Goal: Information Seeking & Learning: Learn about a topic

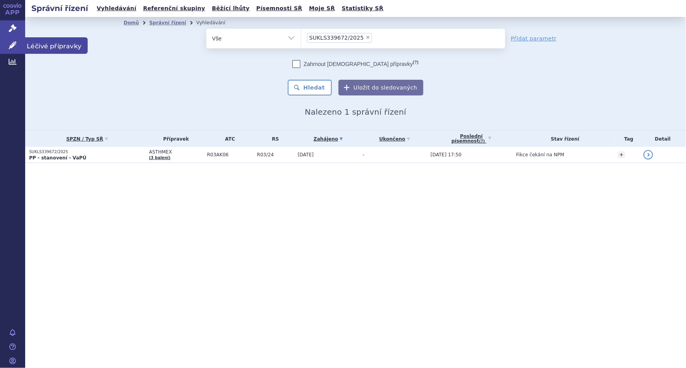
click at [42, 46] on span "Léčivé přípravky" at bounding box center [56, 45] width 62 height 17
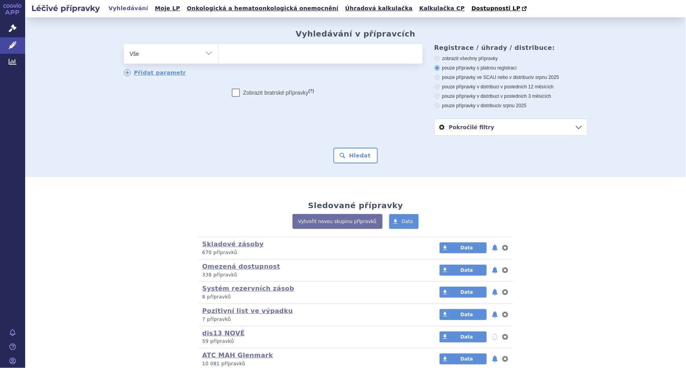
click at [269, 54] on ul at bounding box center [320, 52] width 204 height 17
click at [218, 54] on select at bounding box center [218, 54] width 0 height 20
type input "ol"
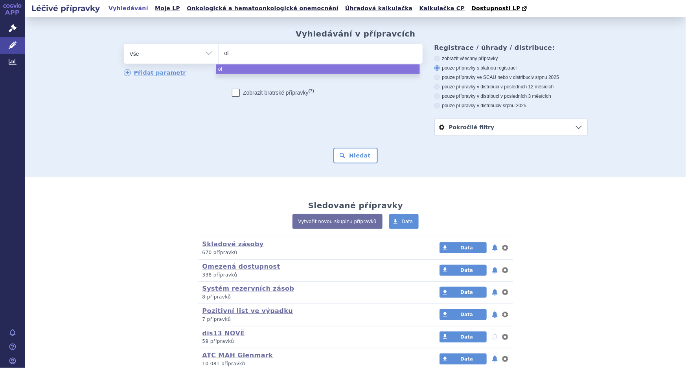
type input "ola"
type input "olaza"
type input "olazax"
select select "olazax"
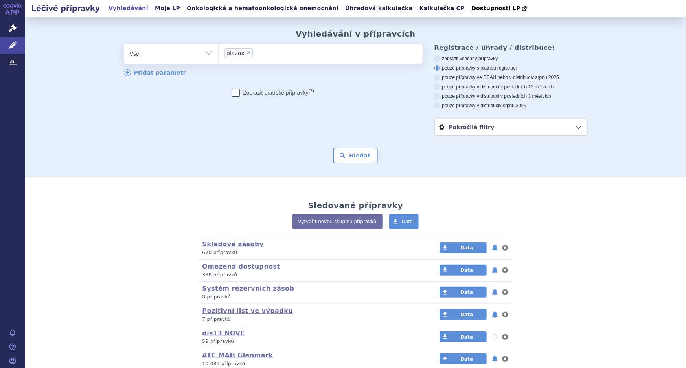
click at [481, 79] on label "pouze přípravky ve SCAU nebo v distribuci v srpnu 2025" at bounding box center [510, 77] width 153 height 6
click at [440, 79] on input "pouze přípravky ve SCAU nebo v distribuci v srpnu 2025" at bounding box center [437, 78] width 5 height 5
radio input "true"
click at [365, 158] on button "Hledat" at bounding box center [355, 156] width 44 height 16
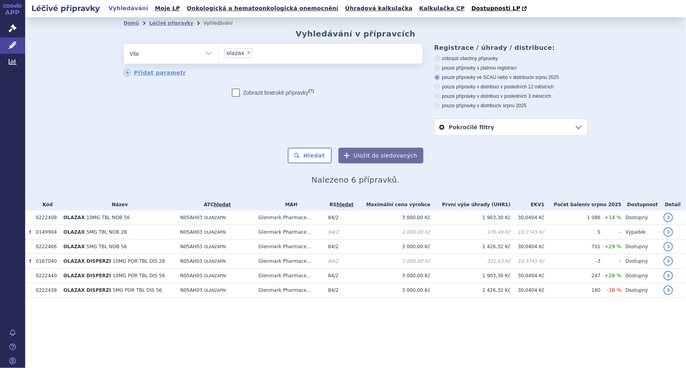
click at [480, 76] on label "pouze přípravky ve SCAU nebo v distribuci v srpnu 2025" at bounding box center [510, 77] width 153 height 6
click at [440, 76] on input "pouze přípravky ve SCAU nebo v distribuci v srpnu 2025" at bounding box center [437, 78] width 5 height 5
click at [523, 184] on h2 "Nalezeno 6 přípravků." at bounding box center [356, 179] width 464 height 9
click at [475, 87] on label "pouze přípravky v distribuci v posledních 12 měsících" at bounding box center [510, 87] width 153 height 6
click at [440, 87] on input "pouze přípravky v distribuci v posledních 12 měsících" at bounding box center [437, 87] width 5 height 5
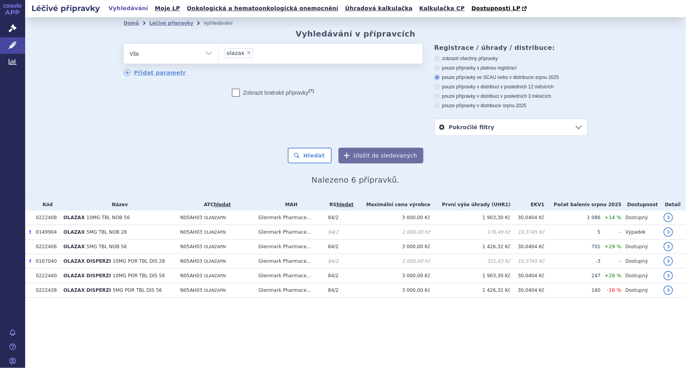
radio input "true"
click at [318, 158] on button "Hledat" at bounding box center [310, 156] width 44 height 16
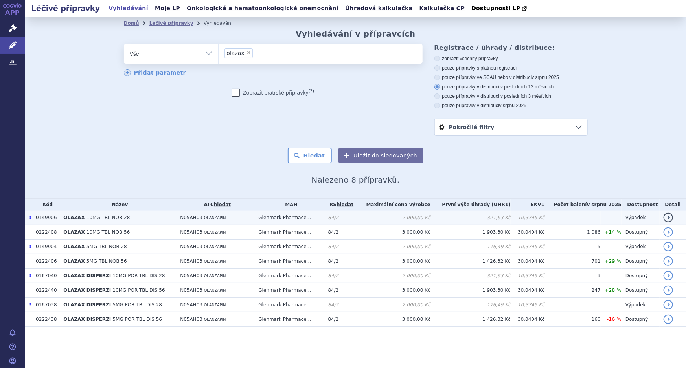
click at [669, 216] on link "detail" at bounding box center [667, 217] width 9 height 9
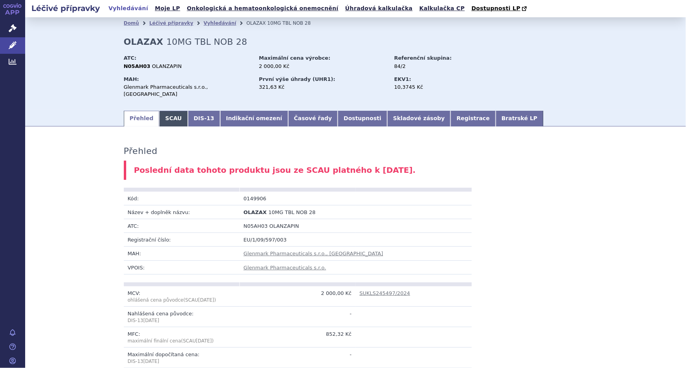
click at [166, 111] on link "SCAU" at bounding box center [173, 119] width 28 height 16
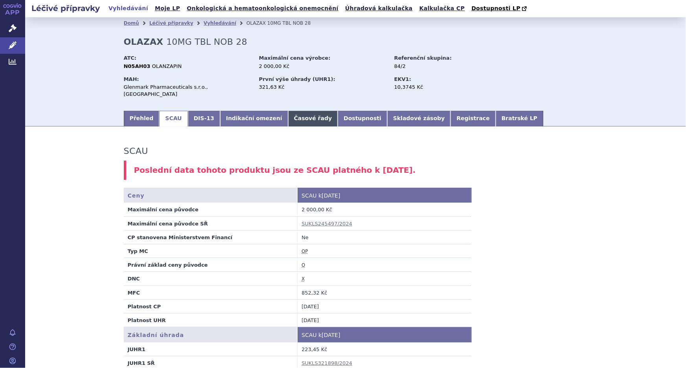
click at [290, 114] on link "Časové řady" at bounding box center [313, 119] width 50 height 16
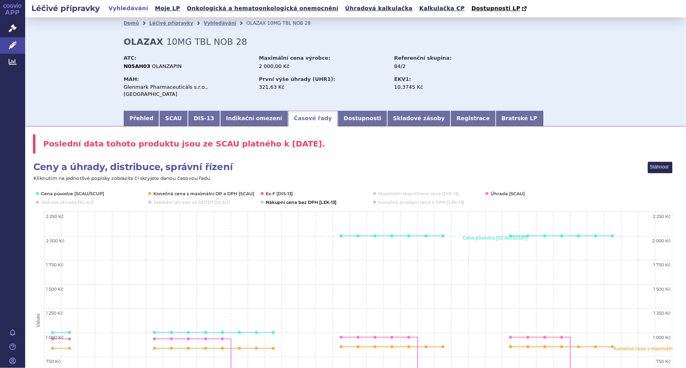
click at [279, 199] on button "Show Nákupní cena bez DPH [LEK-13]" at bounding box center [301, 202] width 70 height 6
click at [209, 191] on button "Show Konečná cena s maximální OP a DPH [SCAU]" at bounding box center [202, 194] width 99 height 6
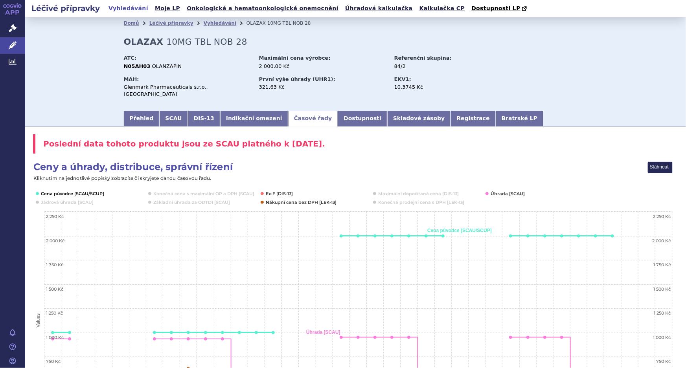
click at [90, 191] on button "Show Cena původce [SCAU/SCUP]" at bounding box center [72, 194] width 62 height 6
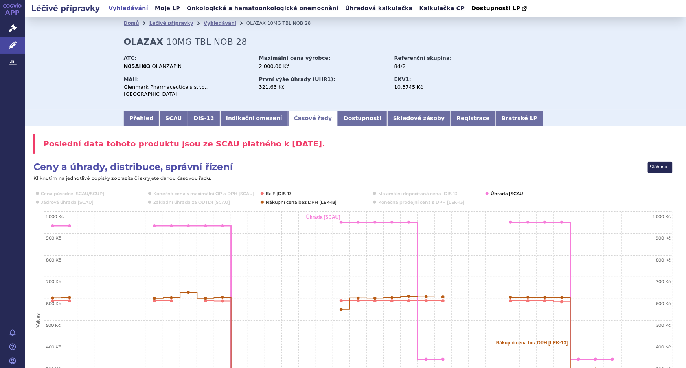
click at [501, 191] on button "Show Úhrada [SCAU]" at bounding box center [506, 194] width 33 height 6
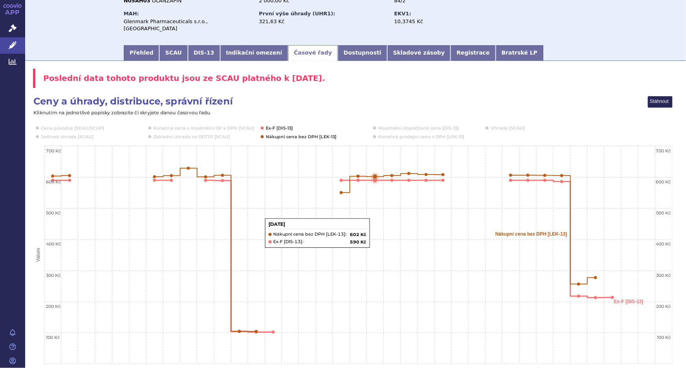
scroll to position [71, 0]
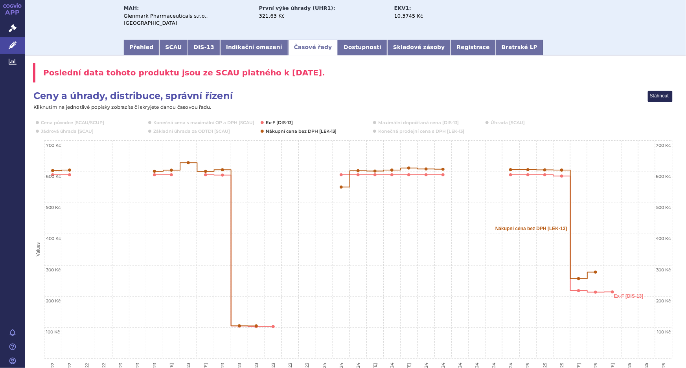
click at [403, 90] on icon "Created with Highcharts 10.3.3 Values Stáhnout Ex-F [DIS-13] Nákupní cena bez D…" at bounding box center [352, 243] width 639 height 306
